Goal: Complete application form

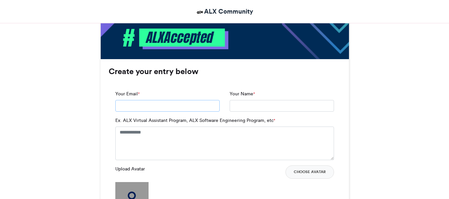
click at [139, 106] on input "Your Email *" at bounding box center [167, 106] width 104 height 12
type input "**********"
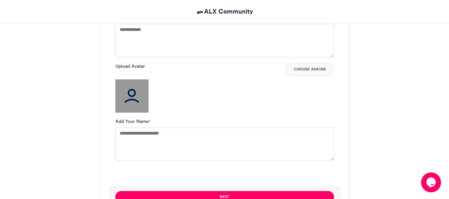
scroll to position [465, 0]
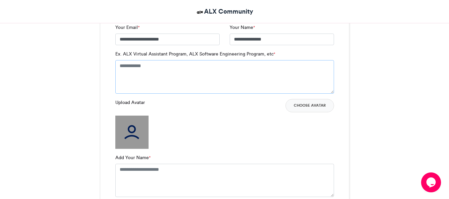
click at [148, 67] on textarea "Ex. ALX Virtual Assistant Program, ALX Software Engineering Program, etc *" at bounding box center [224, 76] width 219 height 33
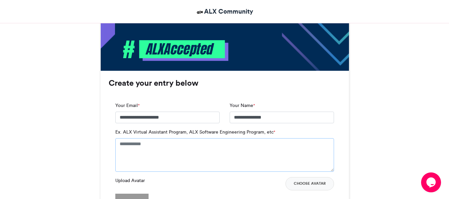
scroll to position [399, 0]
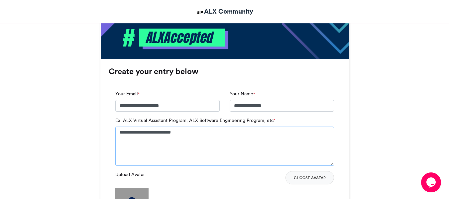
type textarea "**********"
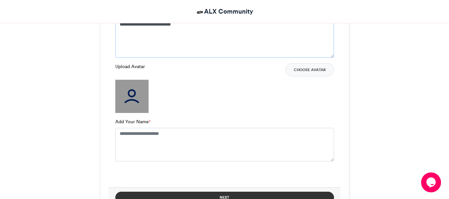
scroll to position [565, 0]
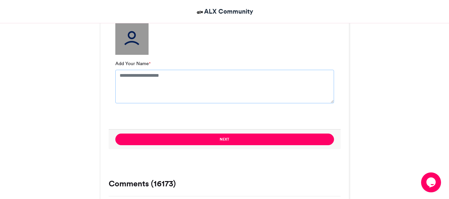
click at [133, 78] on textarea "Add Your Name *" at bounding box center [224, 86] width 219 height 33
type textarea "**********"
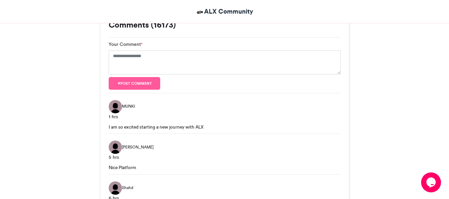
scroll to position [731, 0]
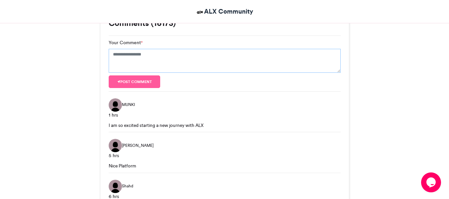
click at [124, 58] on textarea "Your Comment *" at bounding box center [225, 61] width 232 height 24
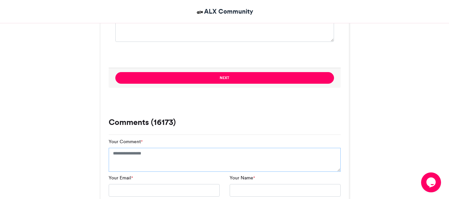
scroll to position [631, 0]
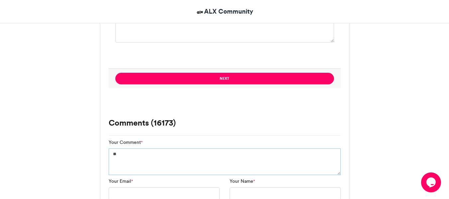
type textarea "*"
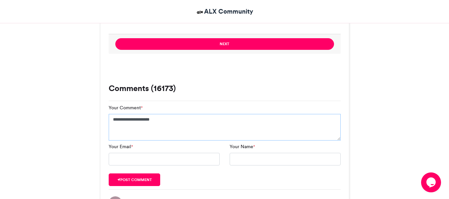
scroll to position [664, 0]
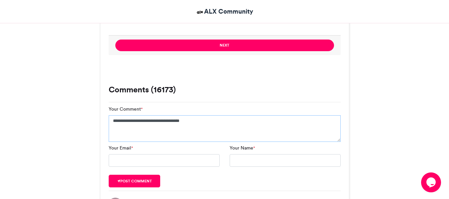
type textarea "**********"
click at [180, 158] on input "Your Email *" at bounding box center [164, 160] width 111 height 13
type input "**********"
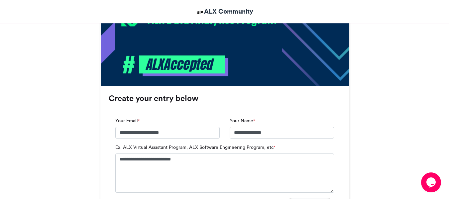
scroll to position [465, 0]
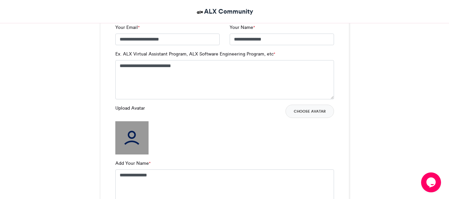
click at [124, 138] on img at bounding box center [131, 137] width 33 height 33
click at [321, 109] on button "Choose Avatar" at bounding box center [309, 111] width 48 height 13
click at [311, 115] on button "Choose Avatar" at bounding box center [309, 111] width 48 height 13
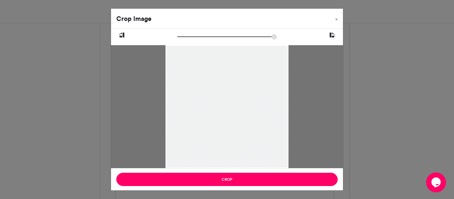
drag, startPoint x: 241, startPoint y: 101, endPoint x: 239, endPoint y: 113, distance: 11.8
click at [239, 113] on div at bounding box center [226, 118] width 123 height 164
drag, startPoint x: 179, startPoint y: 39, endPoint x: 182, endPoint y: 42, distance: 4.3
click at [182, 40] on input "zoom" at bounding box center [227, 37] width 100 height 6
drag, startPoint x: 233, startPoint y: 70, endPoint x: 233, endPoint y: 86, distance: 15.9
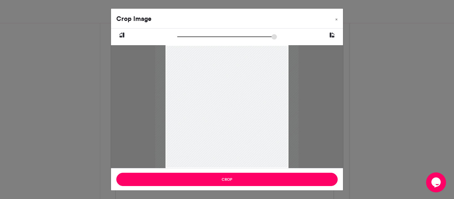
click at [233, 86] on div at bounding box center [226, 136] width 143 height 191
click at [186, 38] on input "zoom" at bounding box center [227, 37] width 100 height 6
drag, startPoint x: 240, startPoint y: 109, endPoint x: 239, endPoint y: 119, distance: 10.1
click at [239, 119] on div at bounding box center [226, 154] width 182 height 242
click at [191, 36] on input "zoom" at bounding box center [227, 37] width 100 height 6
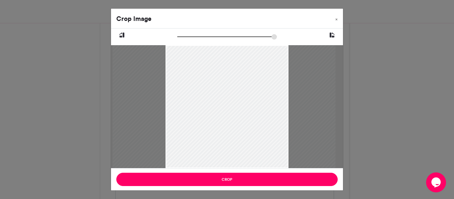
drag, startPoint x: 256, startPoint y: 107, endPoint x: 256, endPoint y: 112, distance: 5.7
click at [256, 112] on div at bounding box center [224, 170] width 223 height 297
type input "******"
click at [186, 37] on input "zoom" at bounding box center [227, 37] width 100 height 6
drag, startPoint x: 235, startPoint y: 112, endPoint x: 241, endPoint y: 105, distance: 9.0
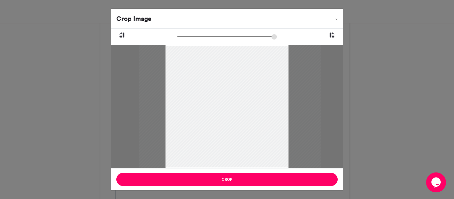
click at [241, 105] on div at bounding box center [230, 151] width 182 height 242
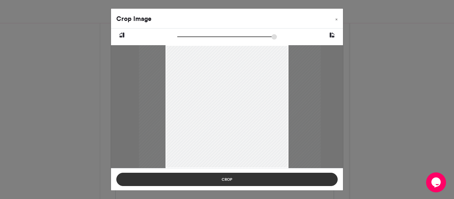
click at [238, 181] on button "Crop" at bounding box center [226, 179] width 221 height 13
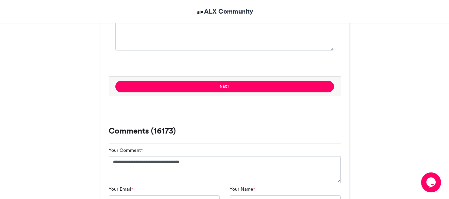
scroll to position [631, 0]
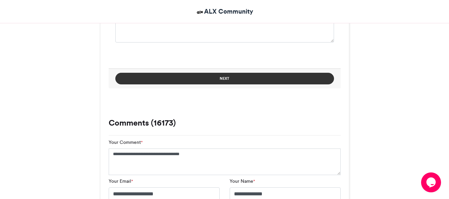
click at [223, 76] on button "Next" at bounding box center [224, 79] width 219 height 12
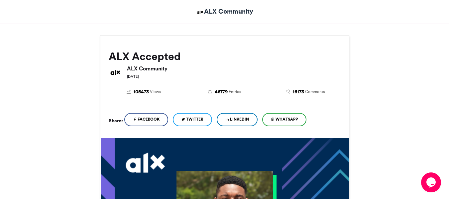
scroll to position [66, 0]
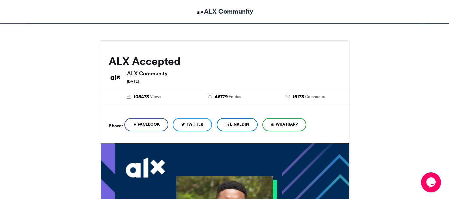
click at [242, 120] on link "LinkedIn" at bounding box center [237, 124] width 41 height 13
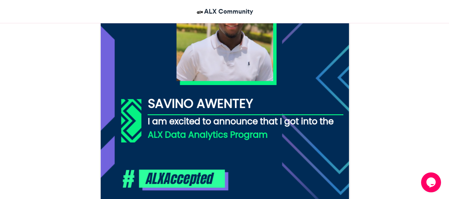
scroll to position [299, 0]
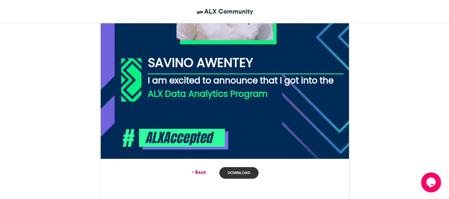
click at [235, 169] on link "Download" at bounding box center [238, 173] width 39 height 12
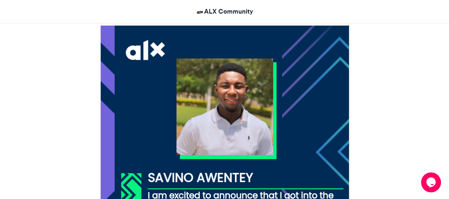
scroll to position [166, 0]
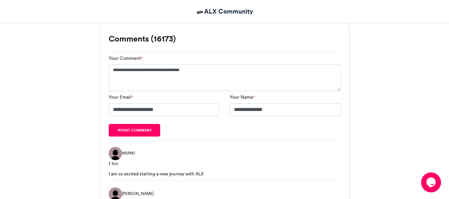
scroll to position [465, 0]
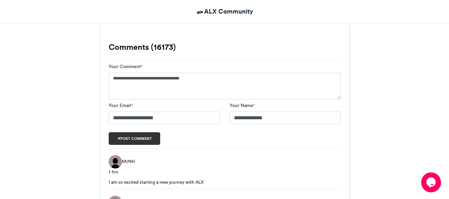
click at [122, 137] on button "Post comment" at bounding box center [135, 138] width 52 height 13
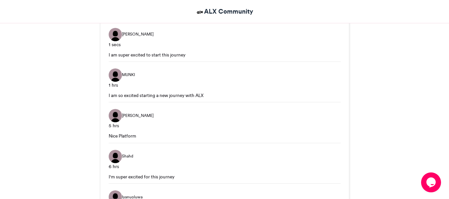
scroll to position [598, 0]
